Goal: Information Seeking & Learning: Check status

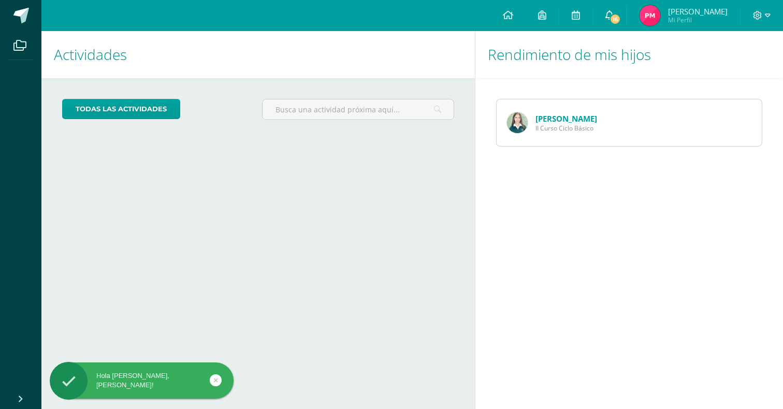
click at [621, 14] on span "16" at bounding box center [615, 18] width 11 height 11
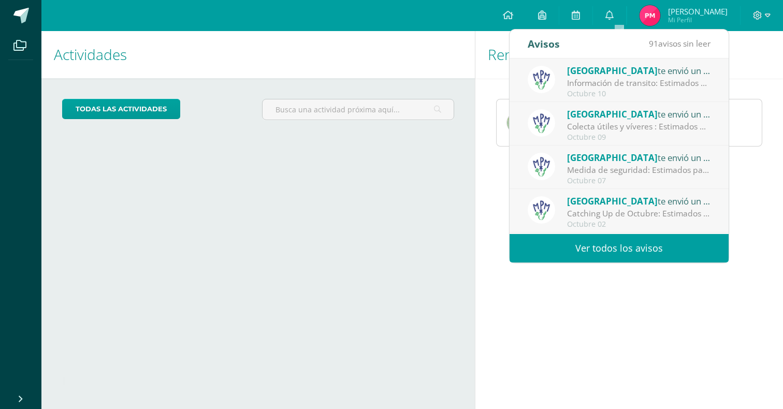
click at [588, 87] on div "Información de transito: Estimados padres de familia: compartimos con ustedes c…" at bounding box center [639, 83] width 144 height 12
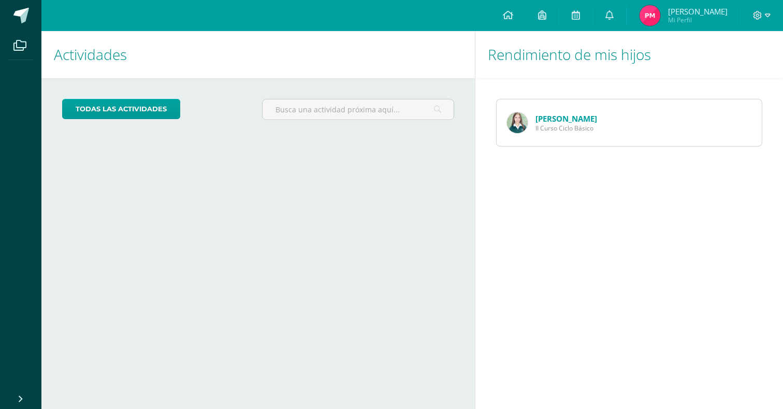
click at [549, 265] on div "Rendimiento de mis hijos Valentina Mendez II Curso Ciclo Básico" at bounding box center [631, 220] width 312 height 378
click at [614, 11] on icon at bounding box center [610, 14] width 8 height 9
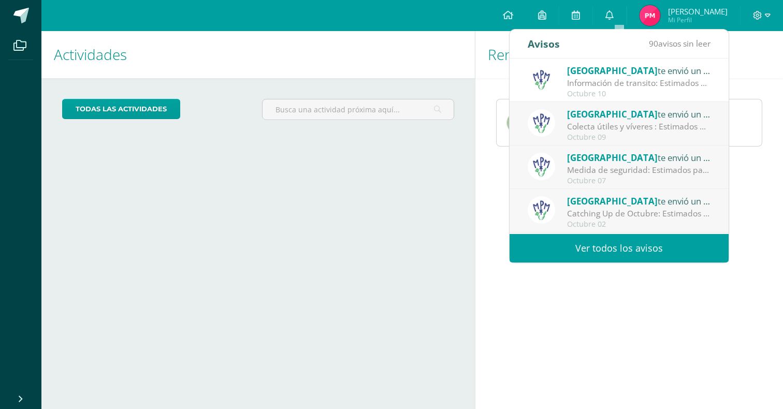
click at [524, 268] on div "Rendimiento de mis hijos Valentina Mendez II Curso Ciclo Básico" at bounding box center [631, 220] width 312 height 378
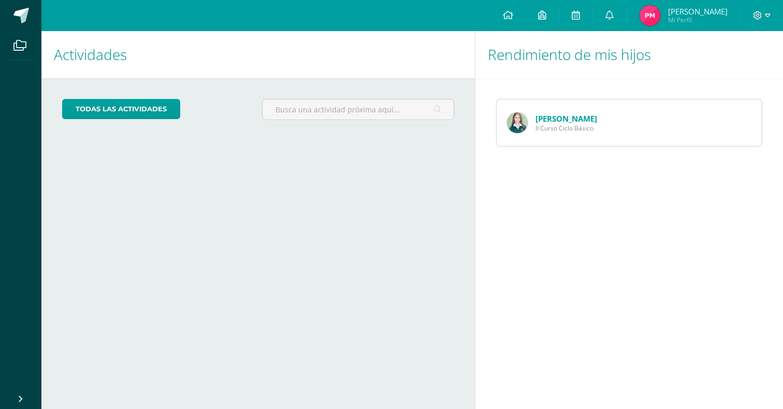
click at [551, 127] on span "II Curso Ciclo Básico" at bounding box center [567, 128] width 62 height 9
click at [532, 106] on div "Valentina Mendez II Curso Ciclo Básico" at bounding box center [552, 122] width 111 height 47
click at [531, 116] on div "Valentina Mendez II Curso Ciclo Básico" at bounding box center [552, 122] width 111 height 47
click at [526, 117] on div "Valentina Mendez II Curso Ciclo Básico" at bounding box center [552, 122] width 111 height 47
click at [524, 117] on img at bounding box center [517, 122] width 21 height 21
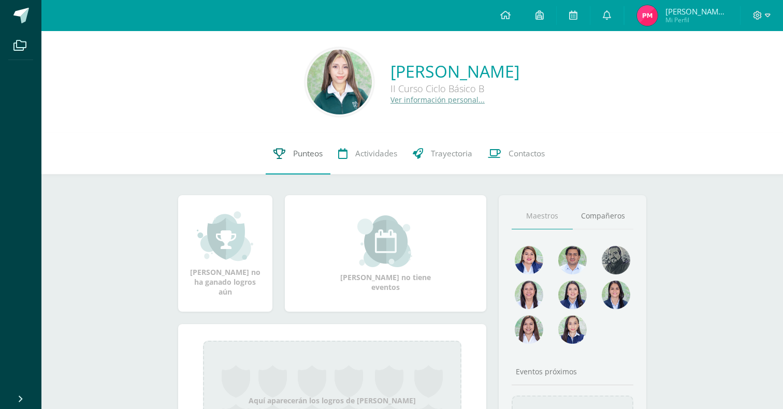
click at [312, 161] on link "Punteos" at bounding box center [298, 153] width 65 height 41
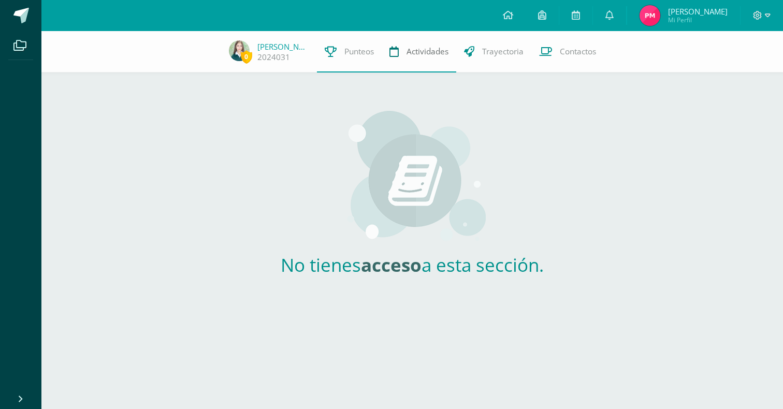
click at [431, 61] on link "Actividades" at bounding box center [419, 51] width 75 height 41
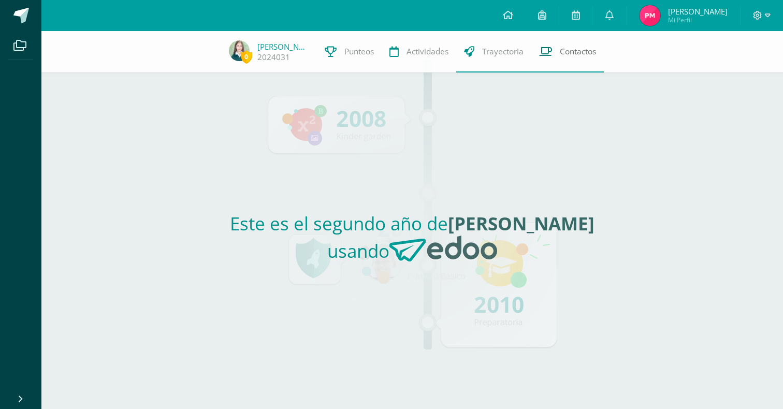
click at [545, 57] on icon at bounding box center [545, 51] width 13 height 11
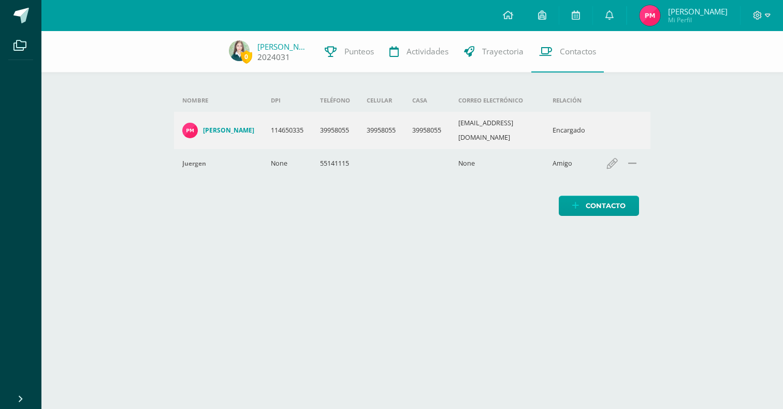
click at [263, 48] on link "[PERSON_NAME]" at bounding box center [284, 46] width 52 height 10
